Goal: Navigation & Orientation: Find specific page/section

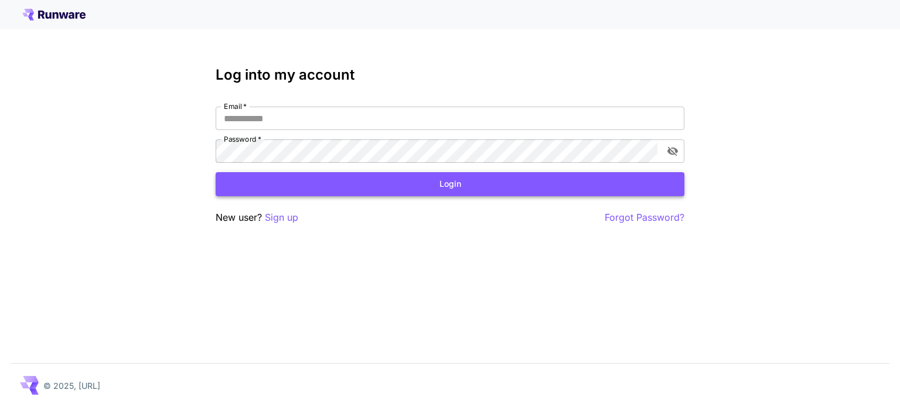
type input "**********"
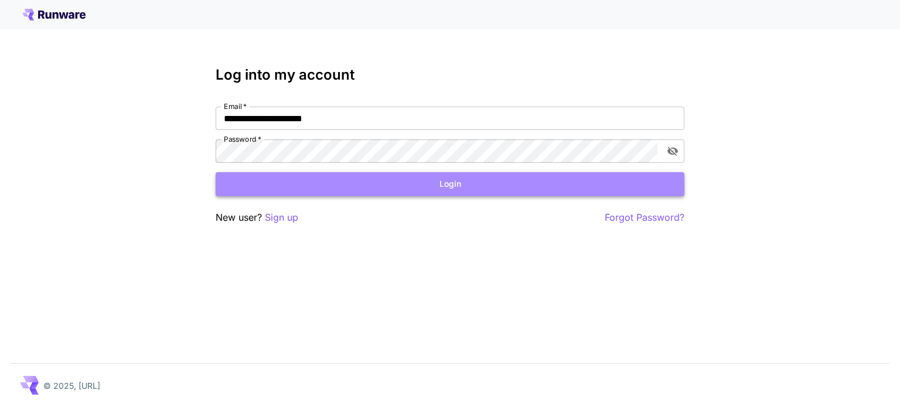
click at [429, 184] on button "Login" at bounding box center [450, 184] width 469 height 24
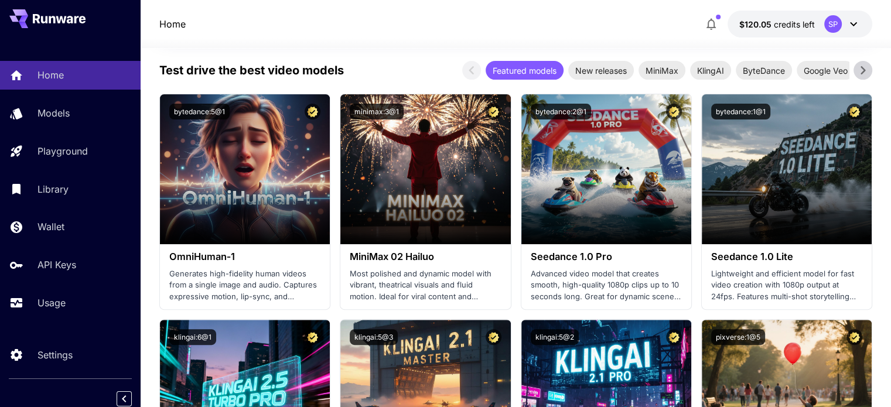
scroll to position [5, 0]
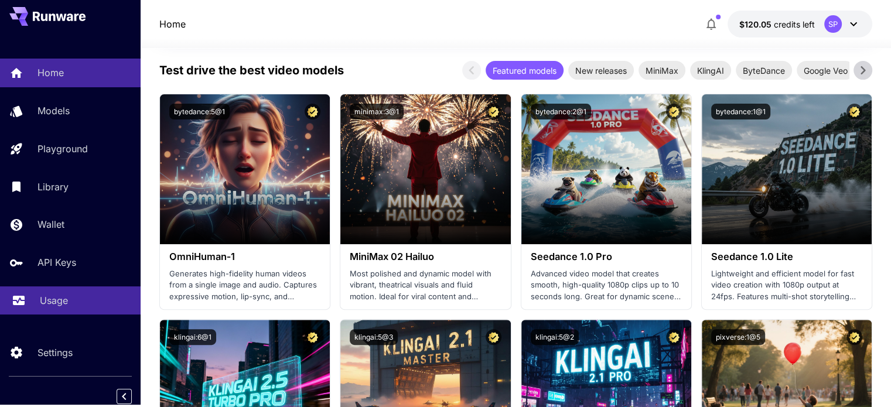
click at [57, 300] on p "Usage" at bounding box center [54, 300] width 28 height 14
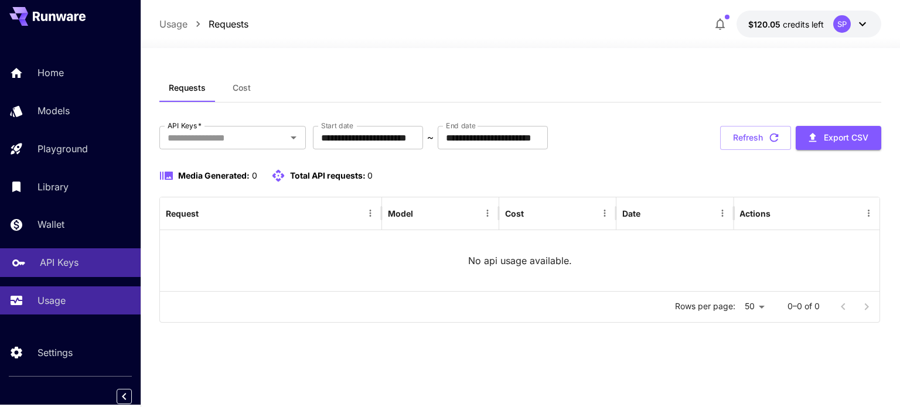
click at [63, 261] on p "API Keys" at bounding box center [59, 262] width 39 height 14
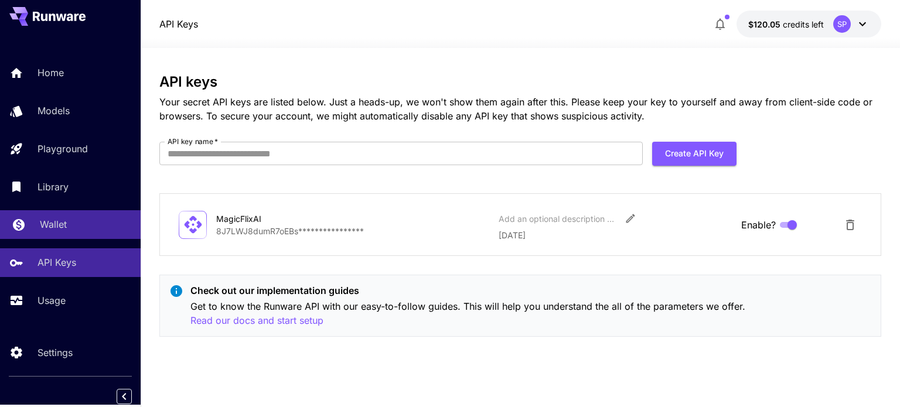
click at [56, 225] on p "Wallet" at bounding box center [53, 224] width 27 height 14
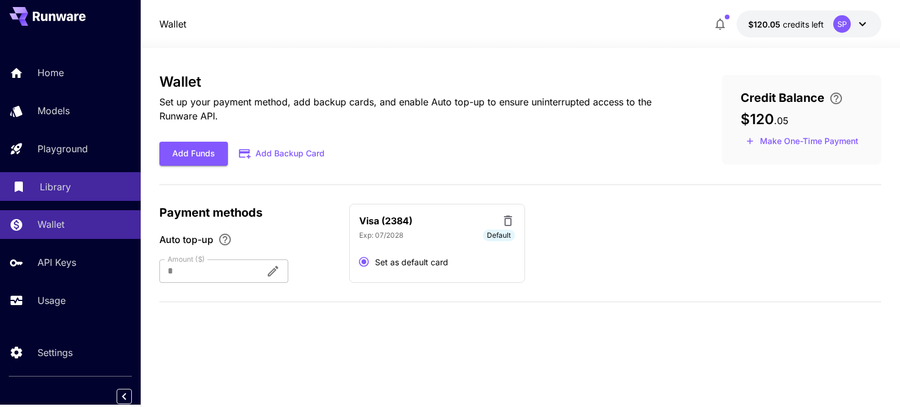
click at [53, 184] on p "Library" at bounding box center [55, 187] width 31 height 14
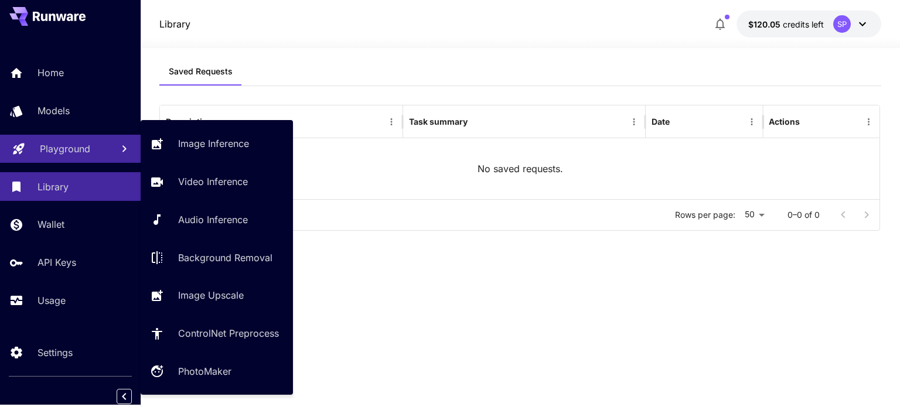
click at [65, 146] on p "Playground" at bounding box center [65, 149] width 50 height 14
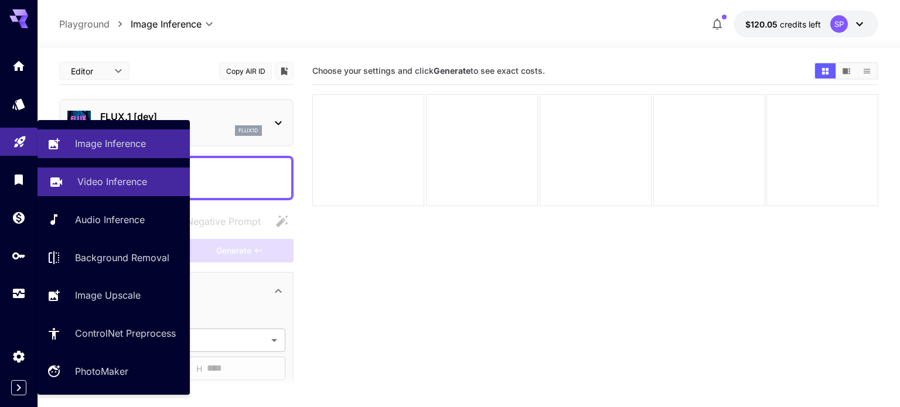
click at [66, 182] on link "Video Inference" at bounding box center [113, 182] width 152 height 29
type input "**********"
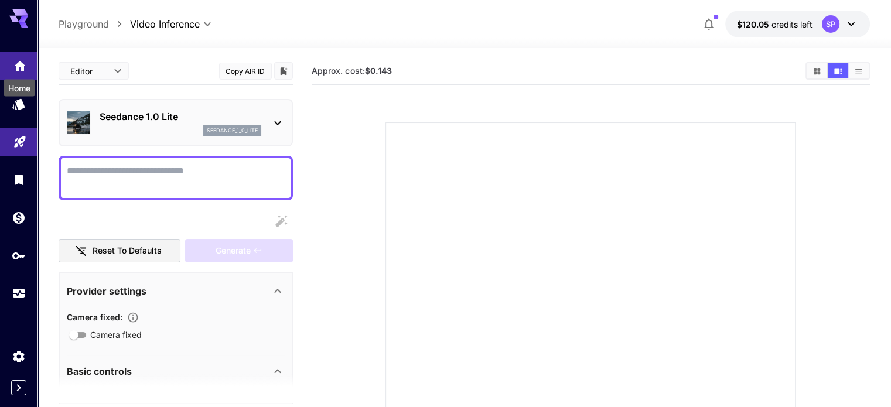
click at [19, 71] on div "Home" at bounding box center [19, 84] width 34 height 26
